Goal: Information Seeking & Learning: Find specific fact

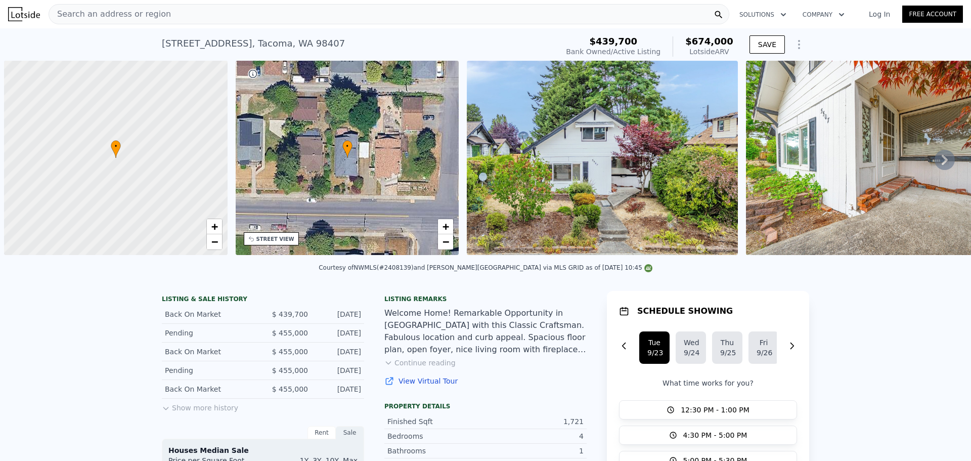
scroll to position [0, 4]
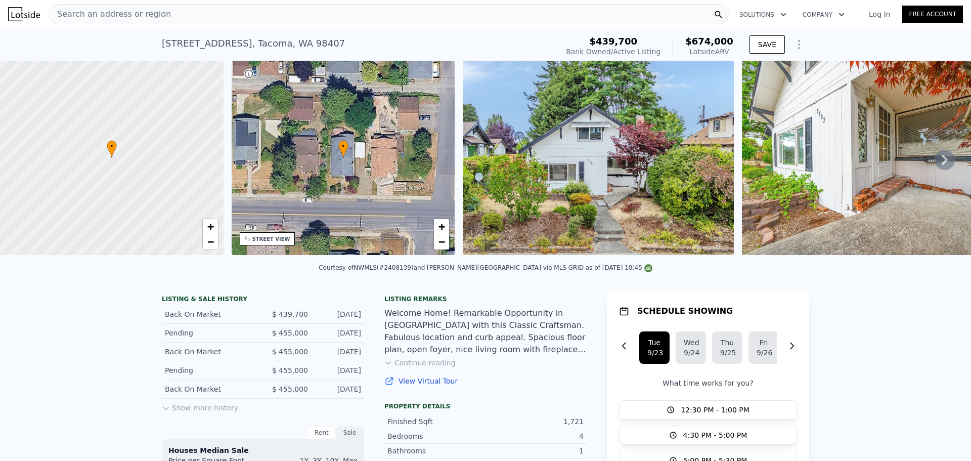
click at [144, 20] on span "Search an address or region" at bounding box center [110, 14] width 122 height 12
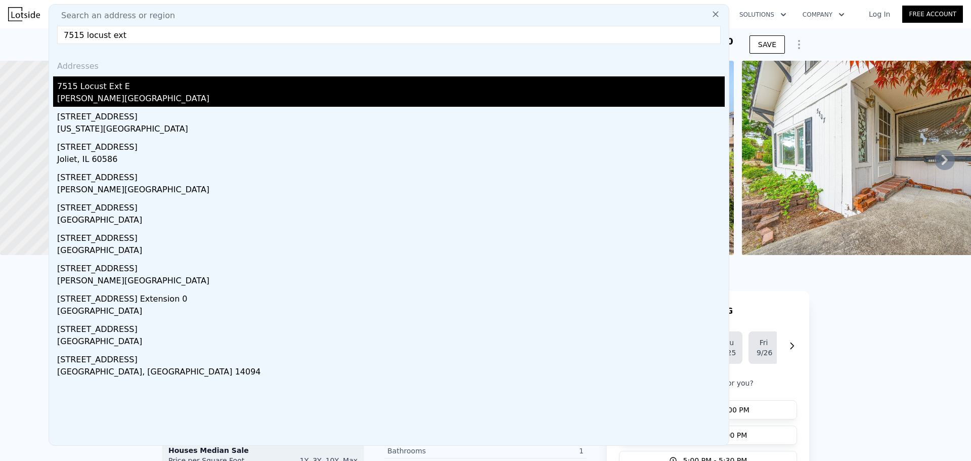
type input "7515 locust ext"
click at [159, 96] on div "[PERSON_NAME][GEOGRAPHIC_DATA]" at bounding box center [391, 100] width 668 height 14
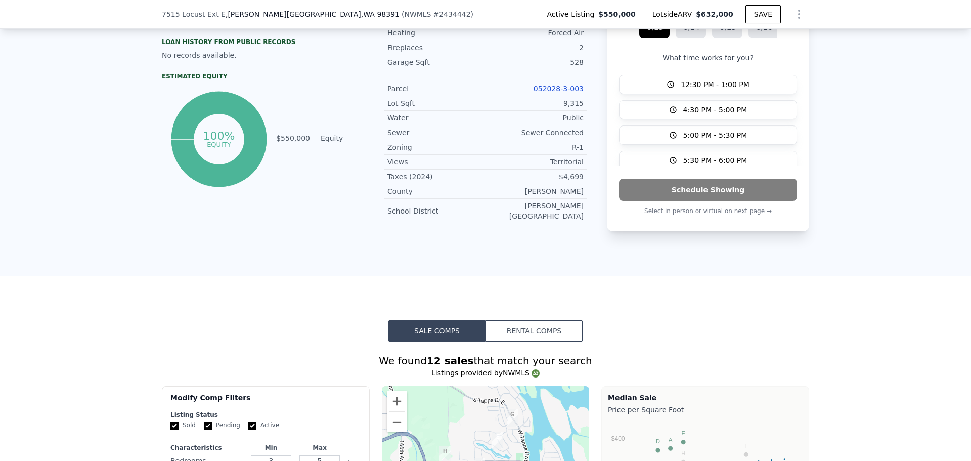
scroll to position [350, 0]
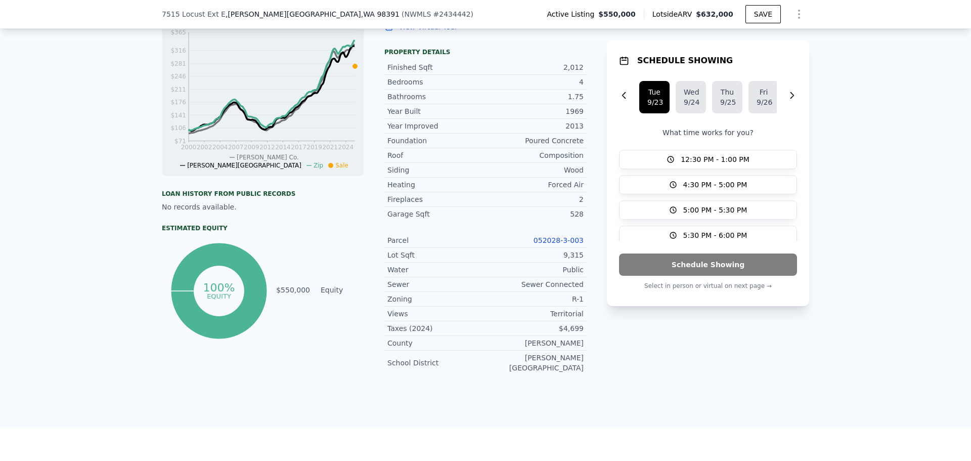
click at [555, 244] on link "052028-3-003" at bounding box center [559, 240] width 50 height 8
drag, startPoint x: 532, startPoint y: 245, endPoint x: 585, endPoint y: 244, distance: 53.6
click at [587, 245] on div "LISTING & SALE HISTORY Listed $ 550,000 [DATE] Rent Sale Rent over time Price p…" at bounding box center [485, 160] width 647 height 446
copy link "052028-3-003"
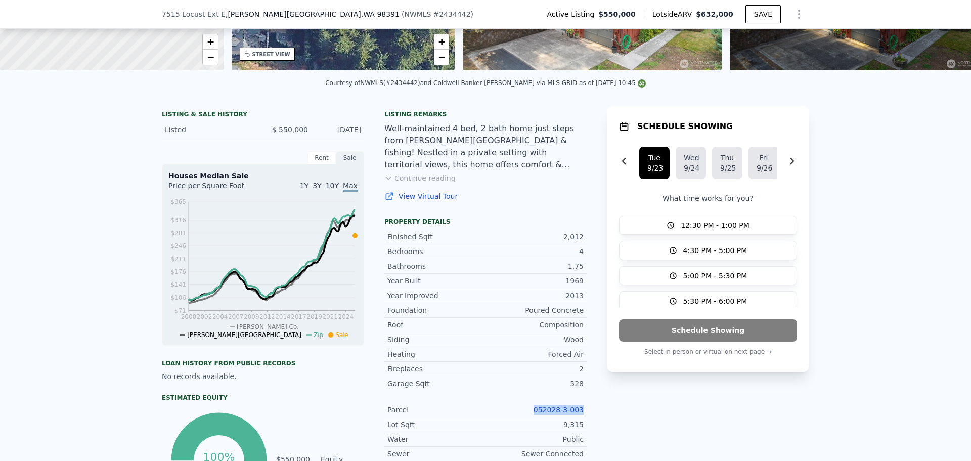
scroll to position [199, 0]
